Goal: Information Seeking & Learning: Compare options

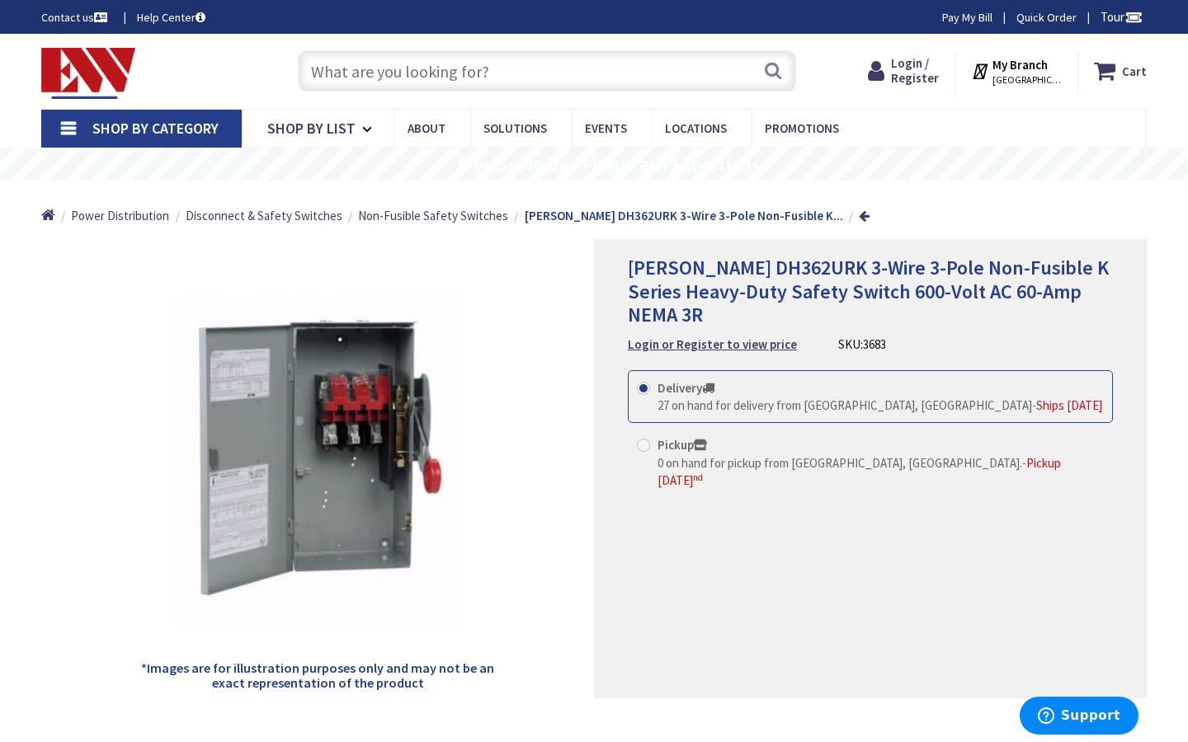
type input "[GEOGRAPHIC_DATA][US_STATE], [GEOGRAPHIC_DATA]"
